Goal: Task Accomplishment & Management: Manage account settings

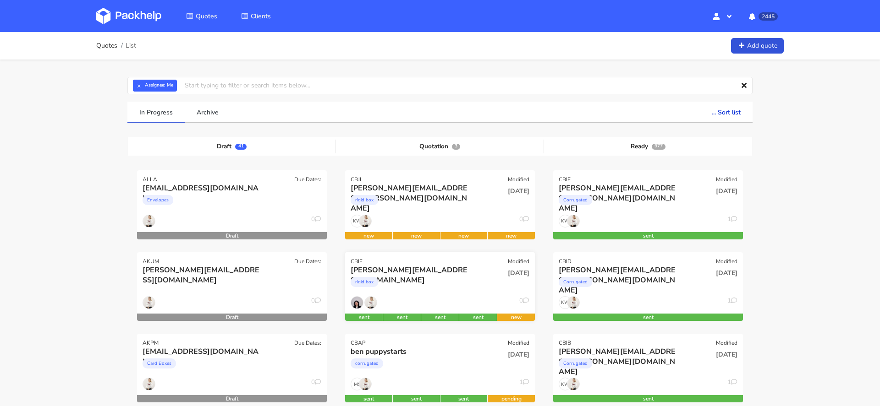
click at [450, 279] on div "rigid box" at bounding box center [411, 284] width 121 height 18
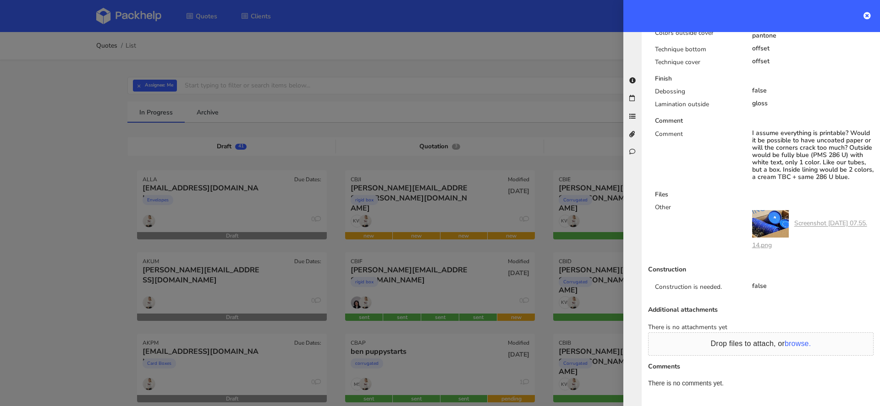
scroll to position [655, 0]
click at [492, 336] on div at bounding box center [440, 203] width 880 height 406
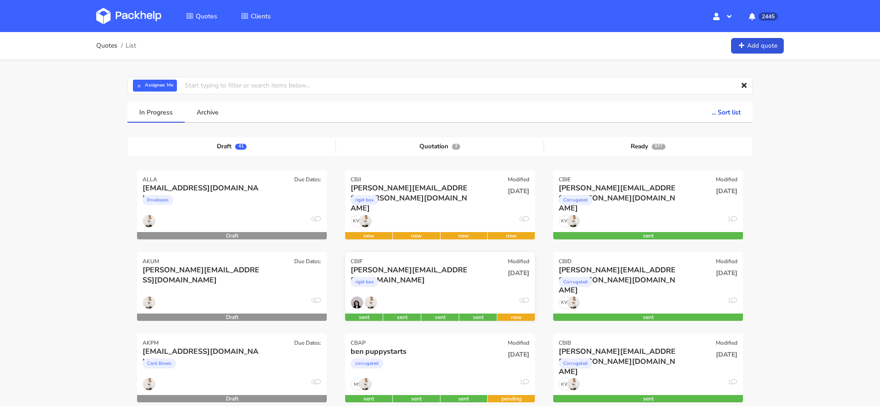
click at [448, 271] on div "[PERSON_NAME][EMAIL_ADDRESS][DOMAIN_NAME]" at bounding box center [411, 270] width 121 height 10
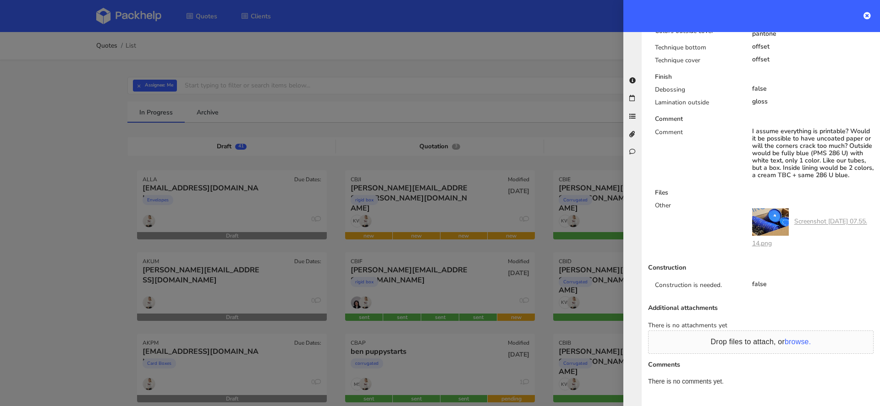
scroll to position [0, 0]
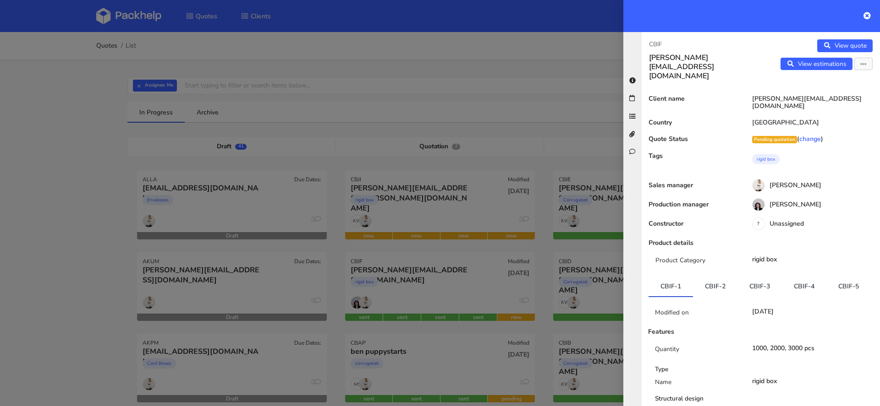
click at [654, 41] on p "CBIF" at bounding box center [701, 44] width 104 height 10
copy p "CBIF"
click at [654, 46] on p "CBIF" at bounding box center [701, 44] width 104 height 10
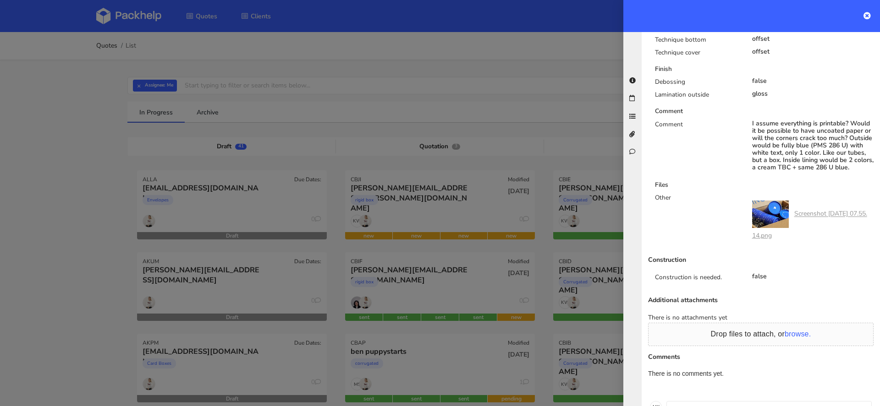
scroll to position [660, 0]
click at [805, 143] on div "I assume everything is printable? Would it be possible to have uncoated paper o…" at bounding box center [813, 147] width 122 height 51
click at [825, 140] on div "I assume everything is printable? Would it be possible to have uncoated paper o…" at bounding box center [813, 147] width 122 height 51
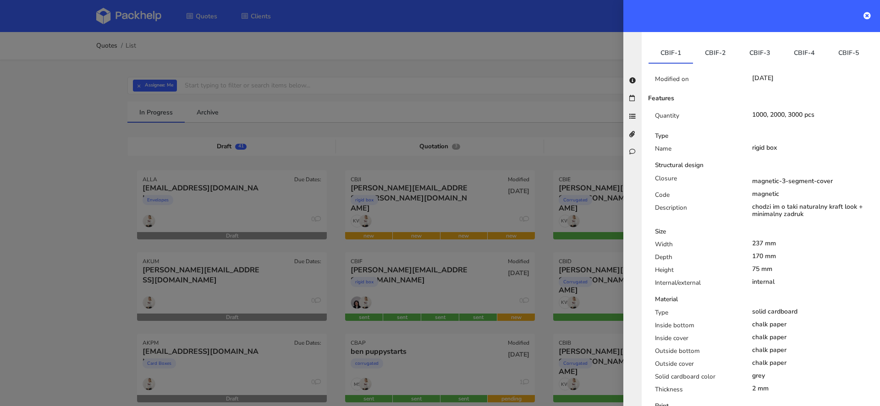
scroll to position [225, 0]
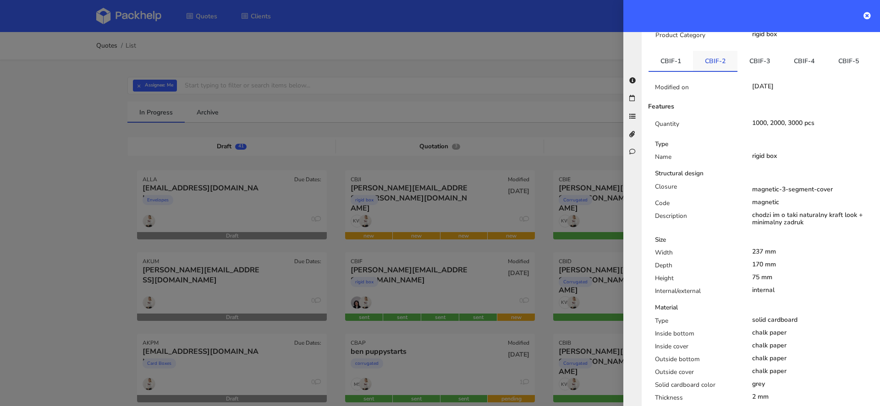
click at [715, 51] on link "CBIF-2" at bounding box center [715, 61] width 44 height 20
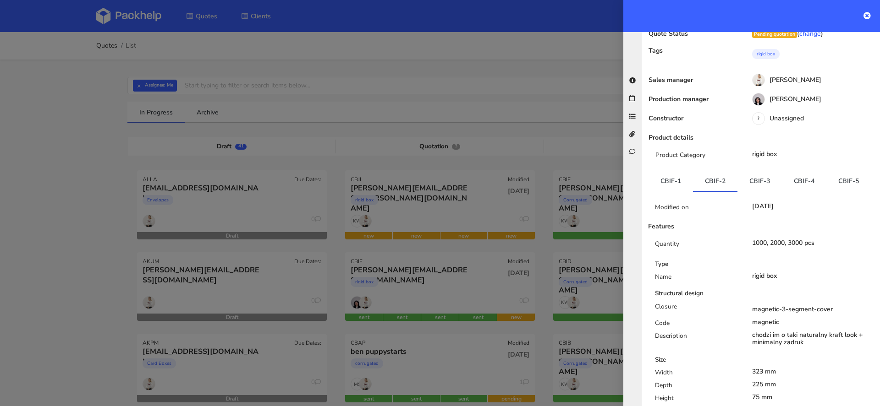
scroll to position [0, 0]
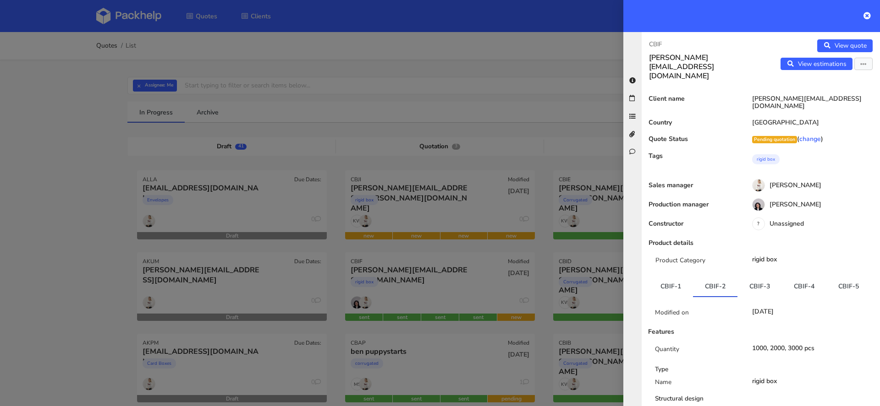
click at [653, 41] on p "CBIF" at bounding box center [701, 44] width 104 height 10
copy p "CBIF"
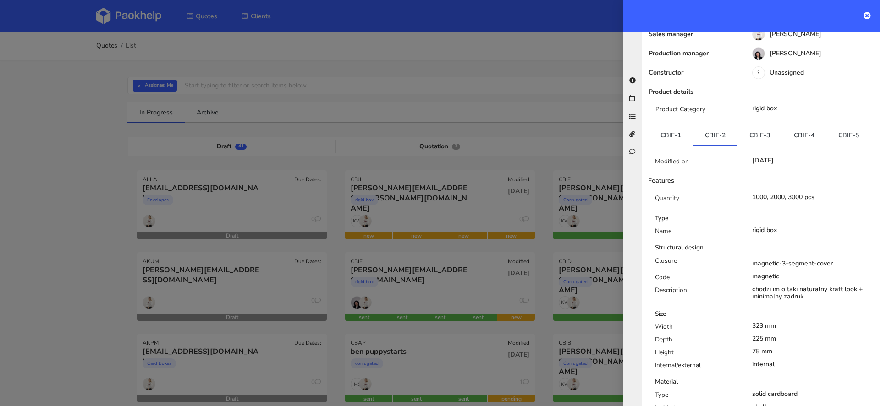
scroll to position [154, 0]
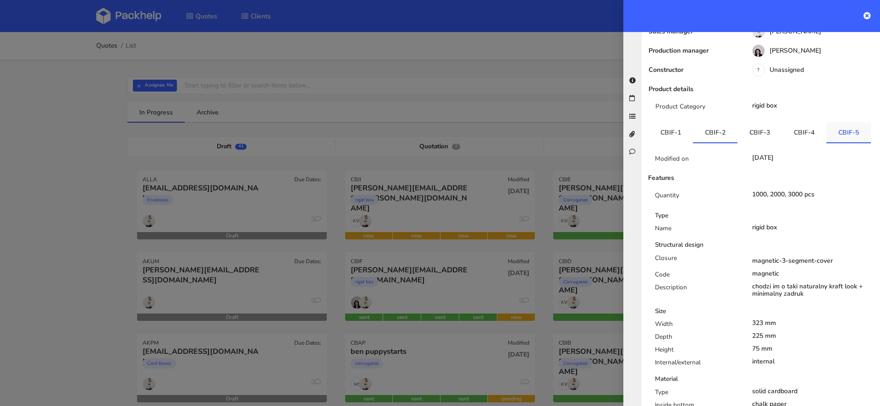
click at [844, 122] on link "CBIF-5" at bounding box center [848, 132] width 44 height 20
click at [668, 122] on link "CBIF-1" at bounding box center [670, 132] width 44 height 20
click at [711, 122] on link "CBIF-2" at bounding box center [715, 132] width 44 height 20
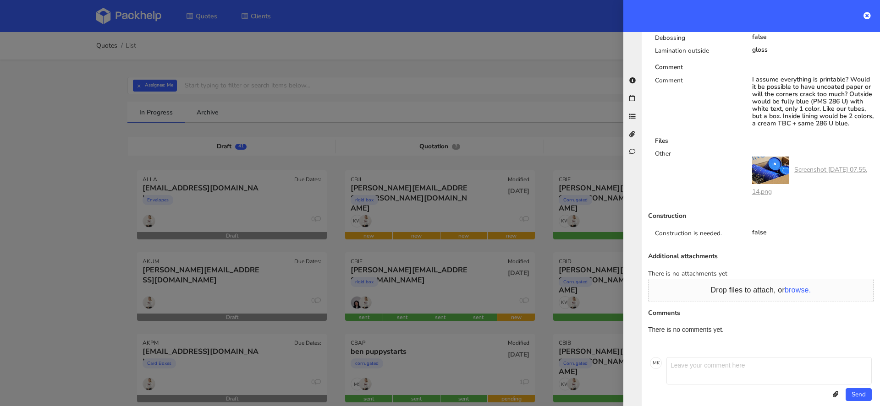
scroll to position [0, 0]
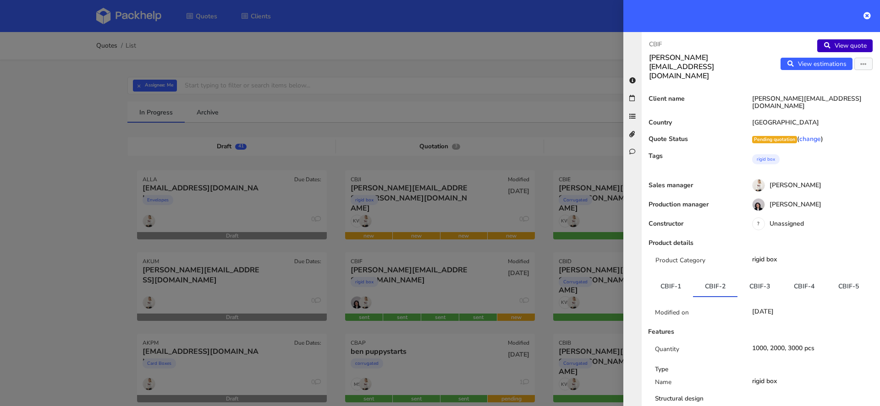
click at [833, 43] on link "View quote" at bounding box center [844, 45] width 55 height 13
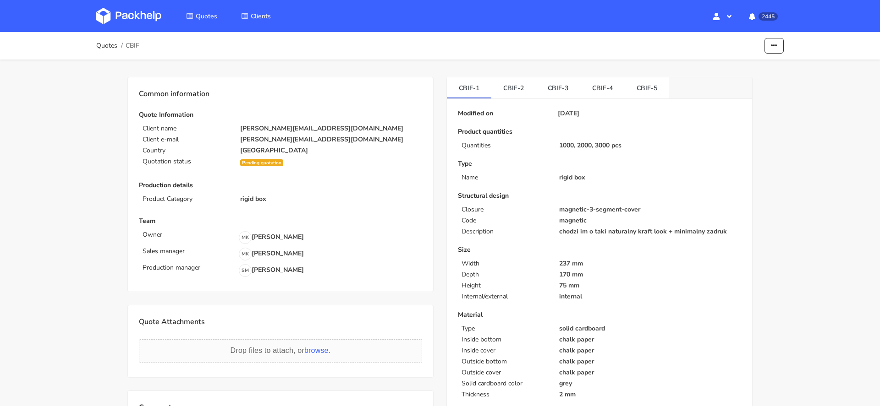
click at [121, 16] on img at bounding box center [128, 16] width 65 height 16
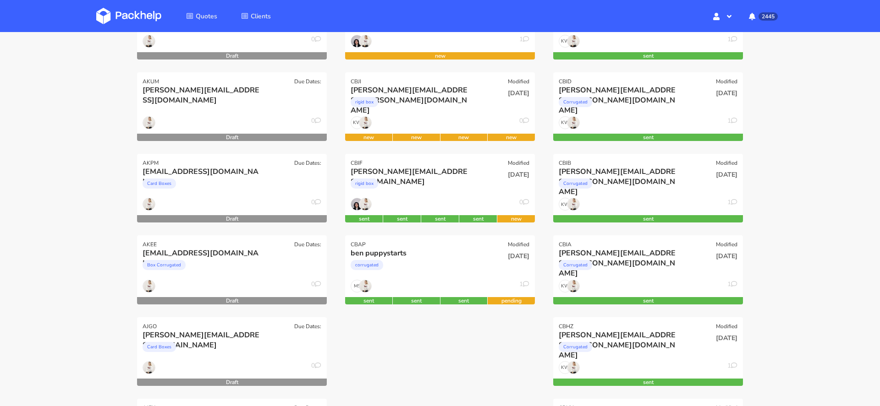
scroll to position [184, 0]
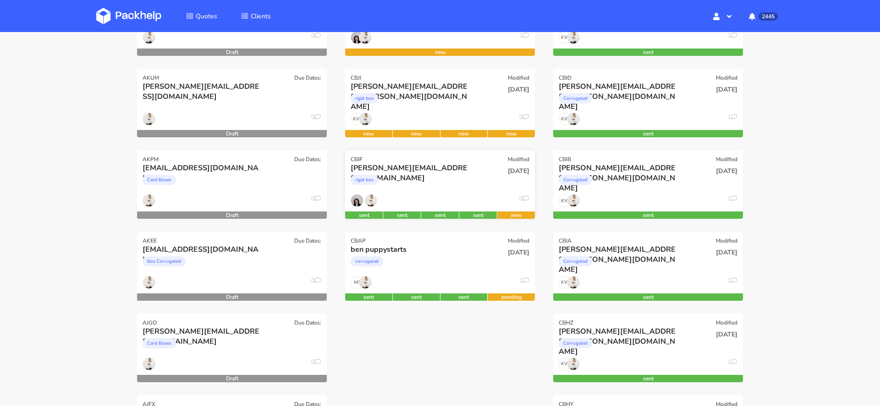
click at [443, 176] on div "rigid box" at bounding box center [411, 182] width 121 height 18
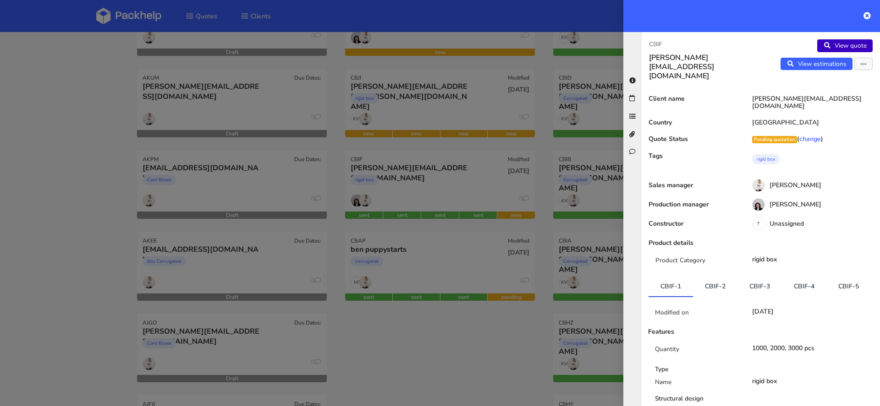
click at [834, 48] on link "View quote" at bounding box center [844, 45] width 55 height 13
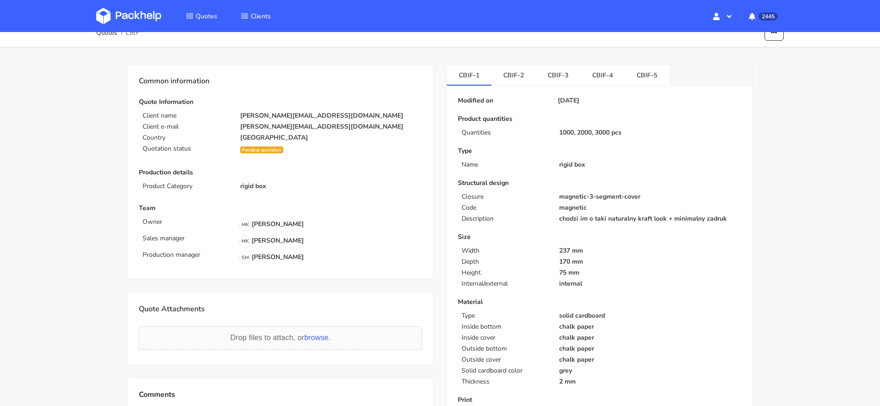
scroll to position [16, 0]
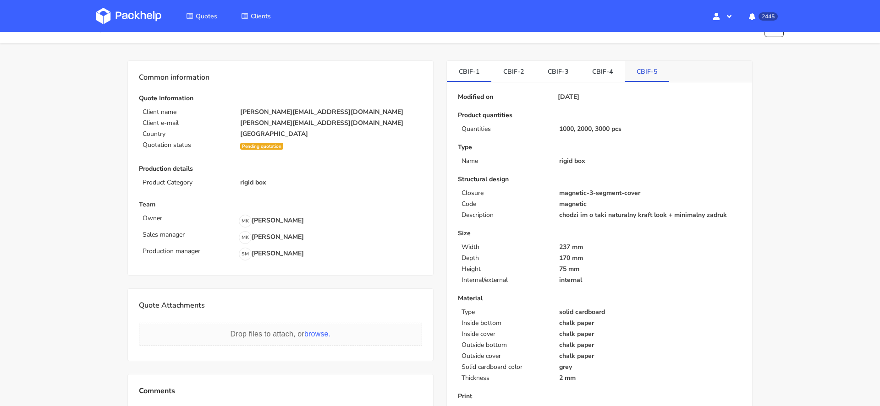
click at [637, 69] on link "CBIF-5" at bounding box center [647, 71] width 44 height 20
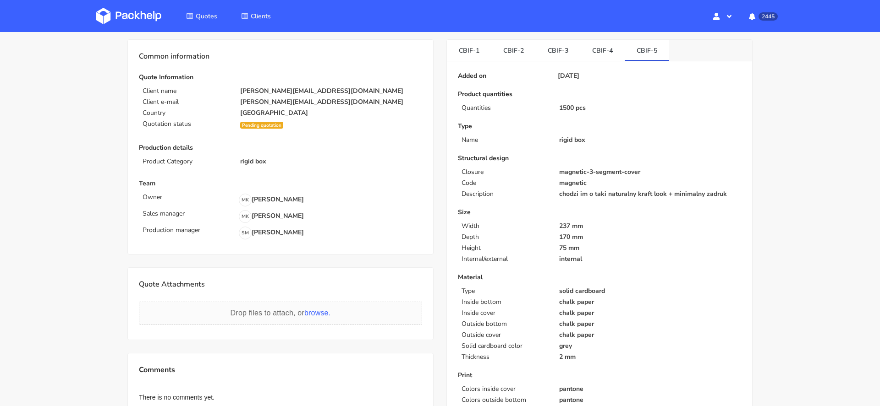
scroll to position [0, 0]
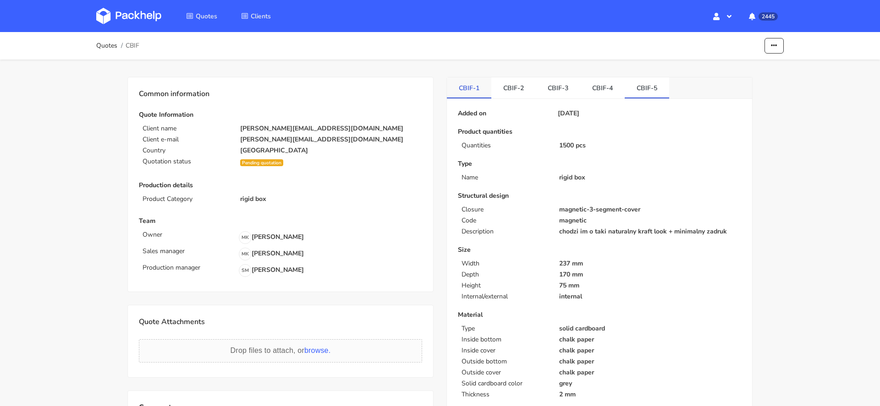
click at [460, 93] on link "CBIF-1" at bounding box center [469, 87] width 44 height 20
click at [637, 214] on div "Structural design Closure magnetic-3-segment-cover Code magnetic Description ch…" at bounding box center [599, 213] width 283 height 43
click at [652, 86] on link "CBIF-5" at bounding box center [647, 87] width 44 height 20
click at [469, 83] on link "CBIF-1" at bounding box center [469, 87] width 44 height 20
click at [517, 86] on link "CBIF-2" at bounding box center [513, 87] width 44 height 20
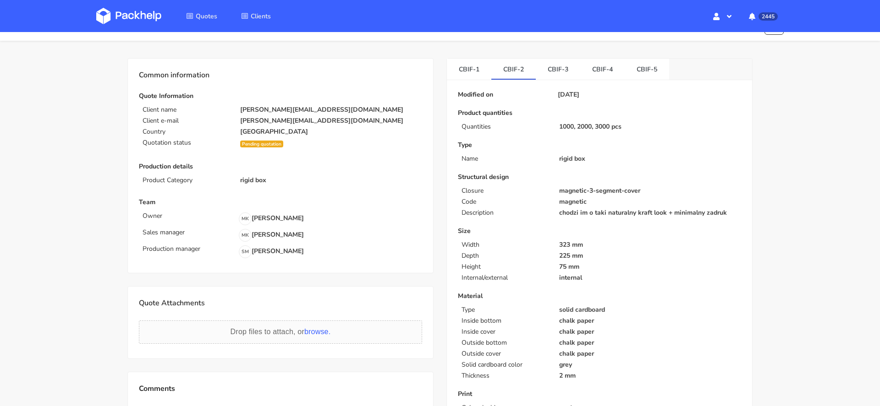
scroll to position [13, 0]
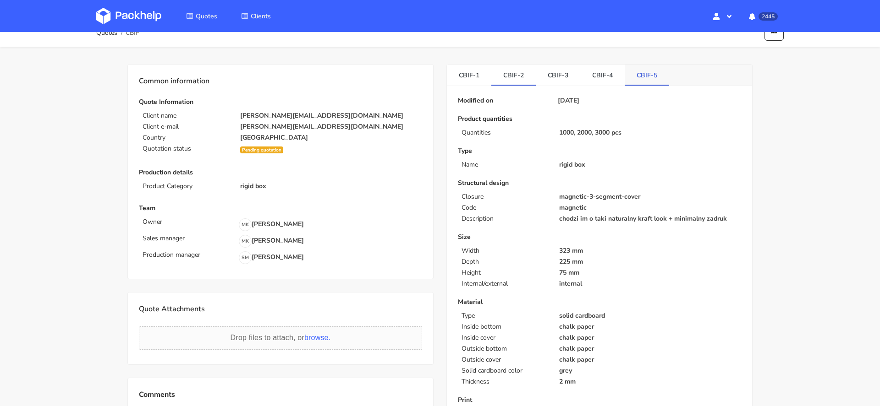
click at [637, 76] on link "CBIF-5" at bounding box center [647, 75] width 44 height 20
click at [511, 72] on link "CBIF-2" at bounding box center [513, 75] width 44 height 20
click at [641, 236] on p "Size" at bounding box center [599, 237] width 283 height 7
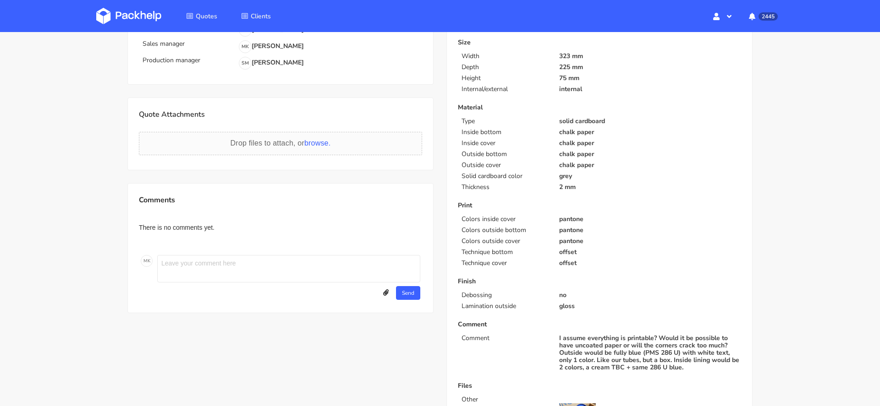
scroll to position [324, 0]
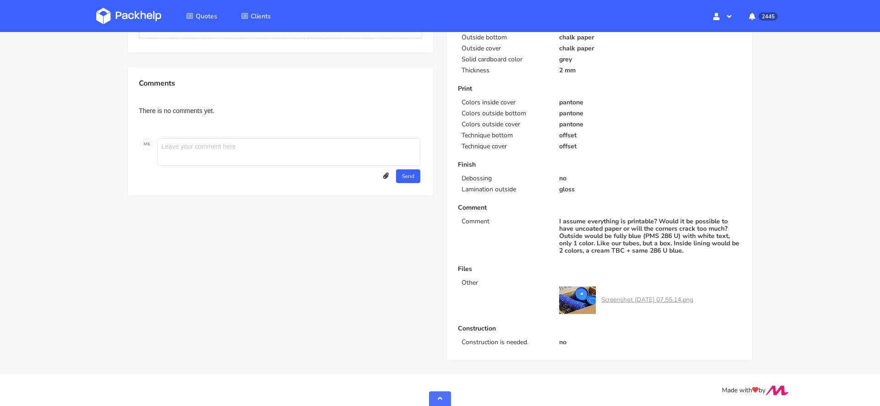
click at [689, 299] on link "Screenshot [DATE] 07.55.14.png" at bounding box center [647, 300] width 92 height 9
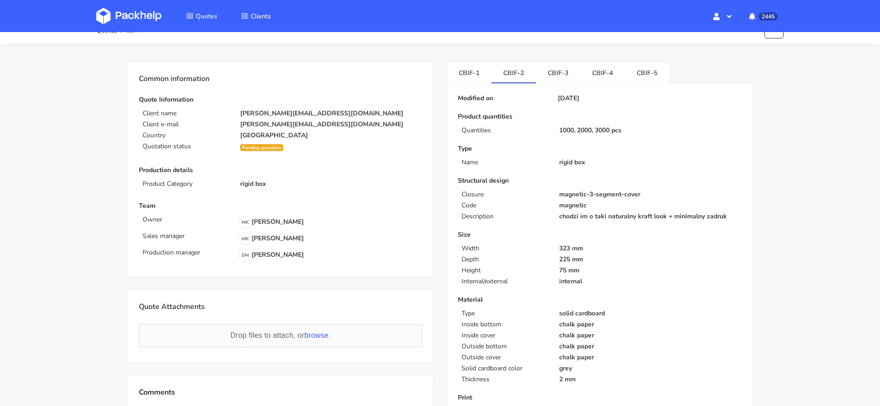
scroll to position [18, 0]
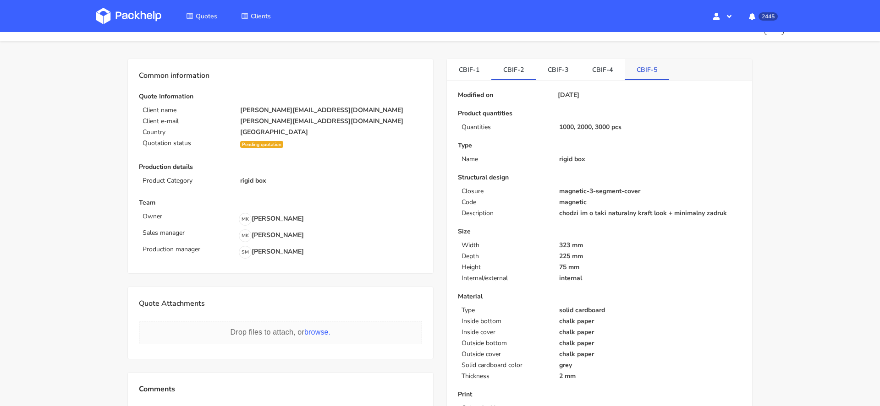
click at [636, 77] on link "CBIF-5" at bounding box center [647, 69] width 44 height 20
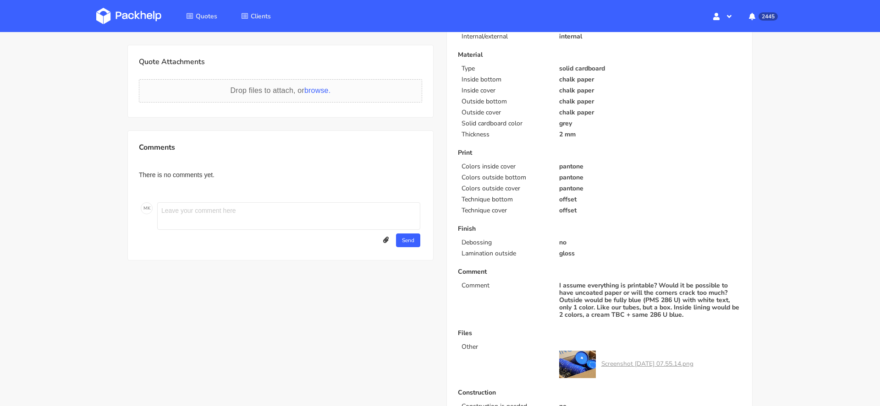
scroll to position [0, 0]
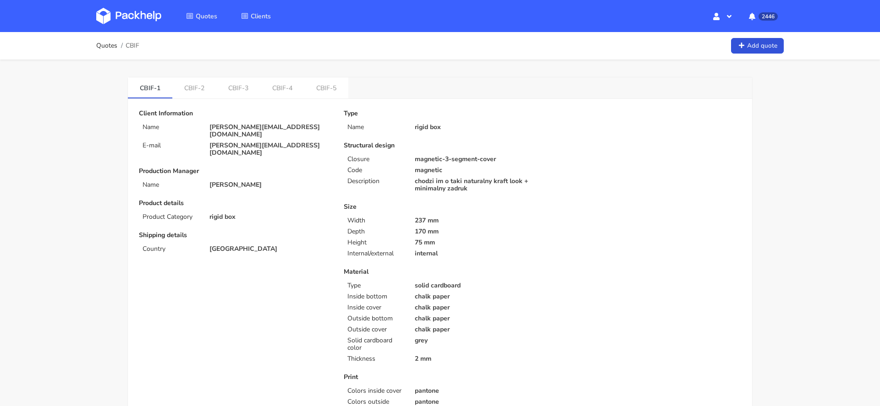
click at [135, 45] on span "CBIF" at bounding box center [133, 45] width 14 height 7
copy span "CBIF"
click at [332, 85] on link "CBIF-5" at bounding box center [326, 87] width 44 height 20
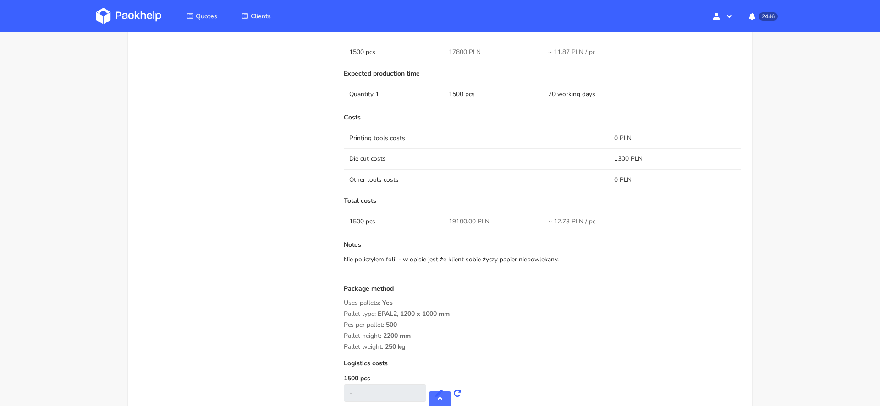
scroll to position [882, 0]
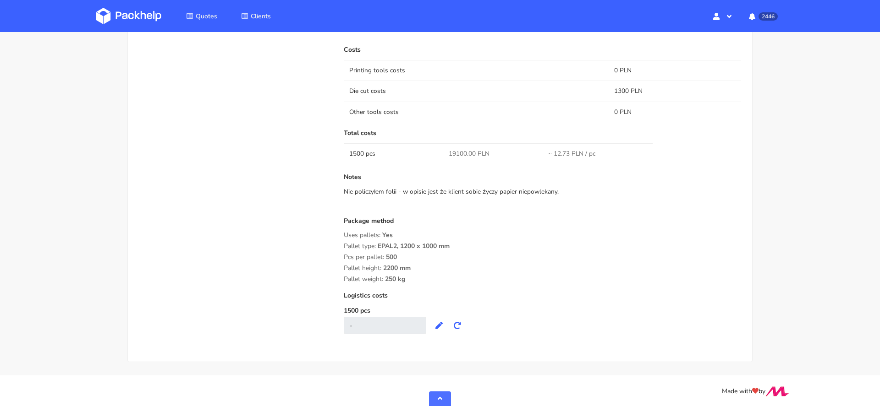
click at [456, 152] on span "19100.00 PLN" at bounding box center [469, 153] width 41 height 9
copy span "19100.00"
click at [486, 240] on div "Package method Uses pallets: Yes Pallet type: EPAL2, 1200 x 1000 mm Pcs per pal…" at bounding box center [542, 251] width 397 height 66
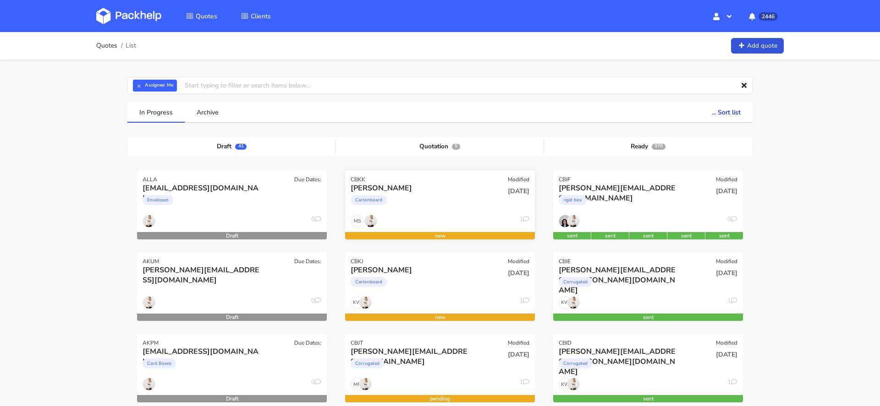
click at [402, 192] on div "[PERSON_NAME]" at bounding box center [411, 188] width 121 height 10
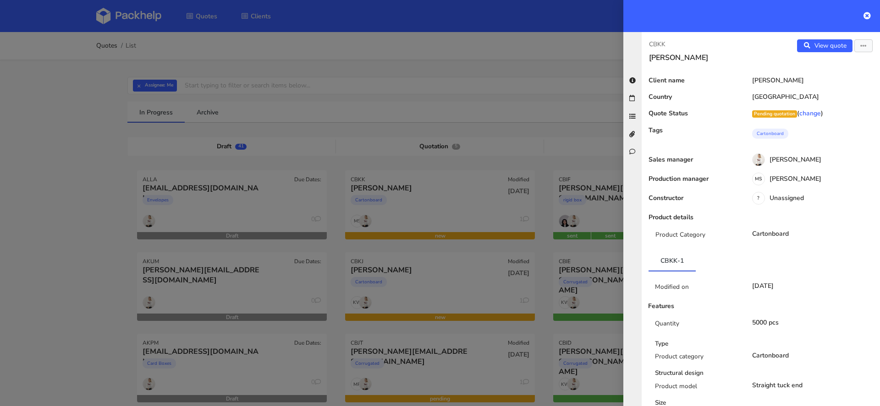
click at [658, 44] on p "CBKK" at bounding box center [701, 44] width 104 height 10
copy p "CBKK"
click at [421, 281] on div at bounding box center [440, 203] width 880 height 406
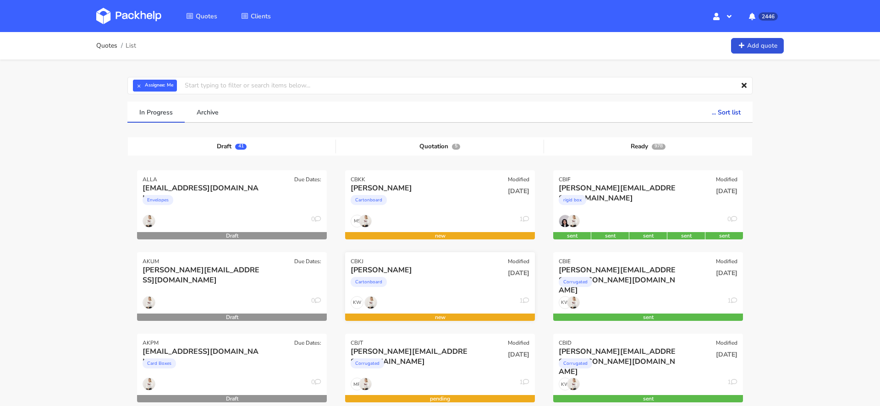
click at [454, 263] on div "CBKJ Modified" at bounding box center [440, 259] width 190 height 13
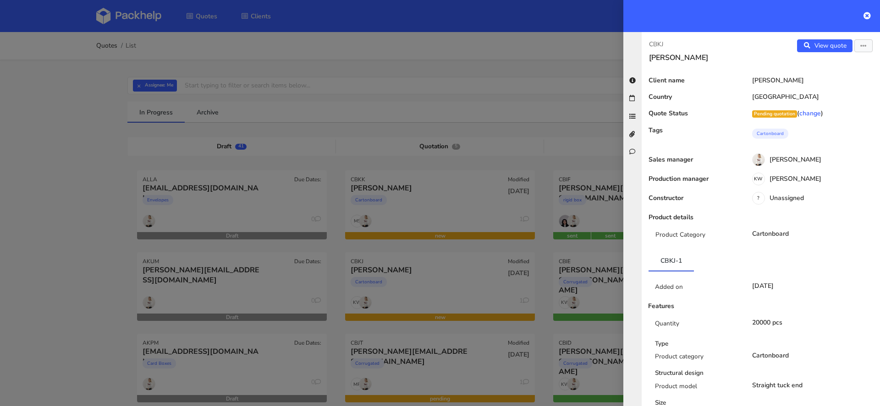
click at [657, 41] on p "CBKJ" at bounding box center [701, 44] width 104 height 10
copy p "CBKJ"
